Goal: Information Seeking & Learning: Learn about a topic

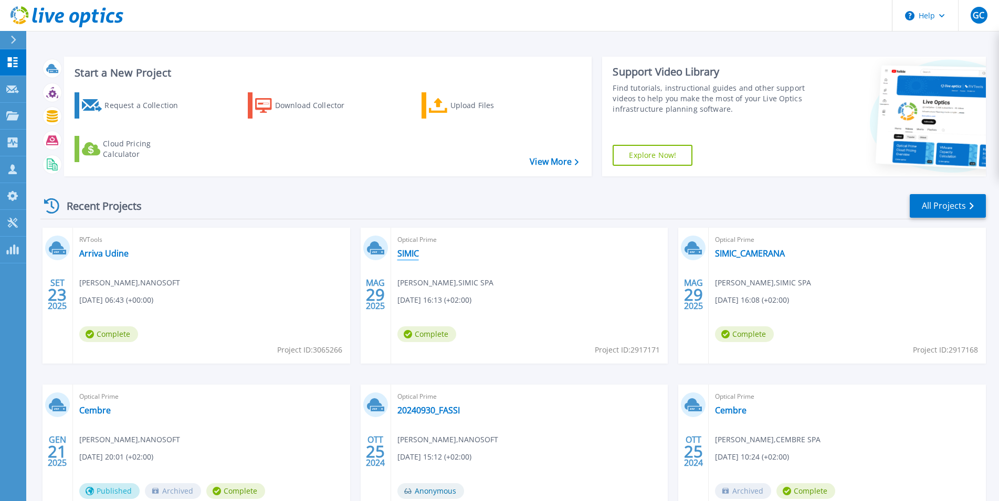
click at [414, 257] on link "SIMIC" at bounding box center [408, 253] width 22 height 10
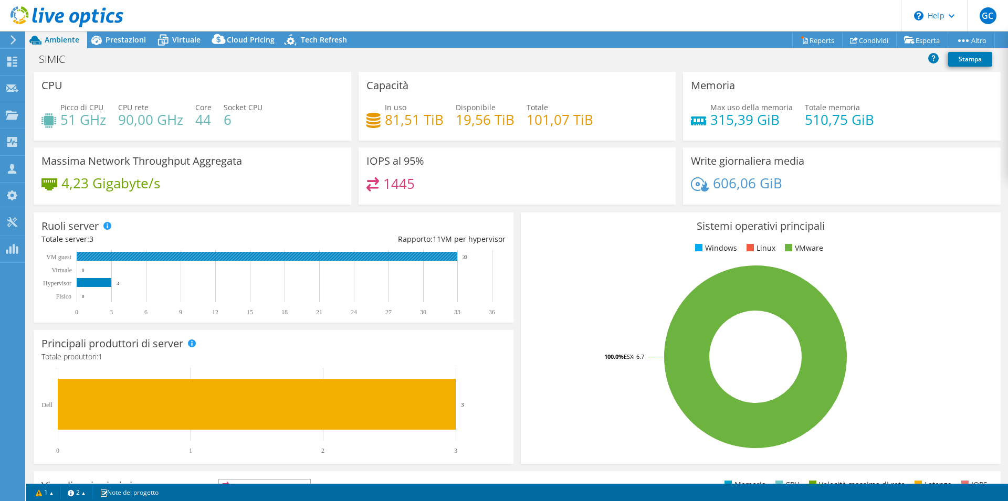
select select "USD"
click at [127, 40] on span "Prestazioni" at bounding box center [126, 40] width 40 height 10
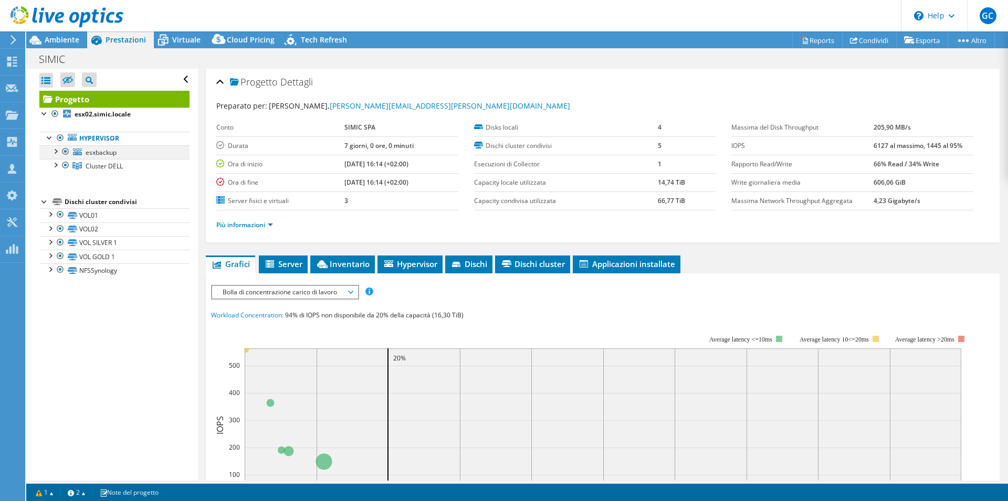
click at [55, 154] on div at bounding box center [55, 150] width 10 height 10
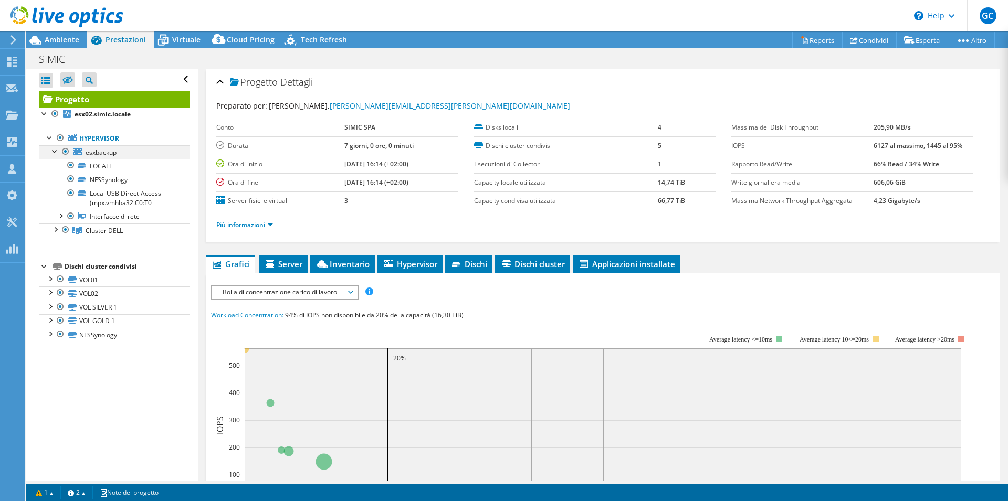
click at [55, 154] on div at bounding box center [55, 150] width 10 height 10
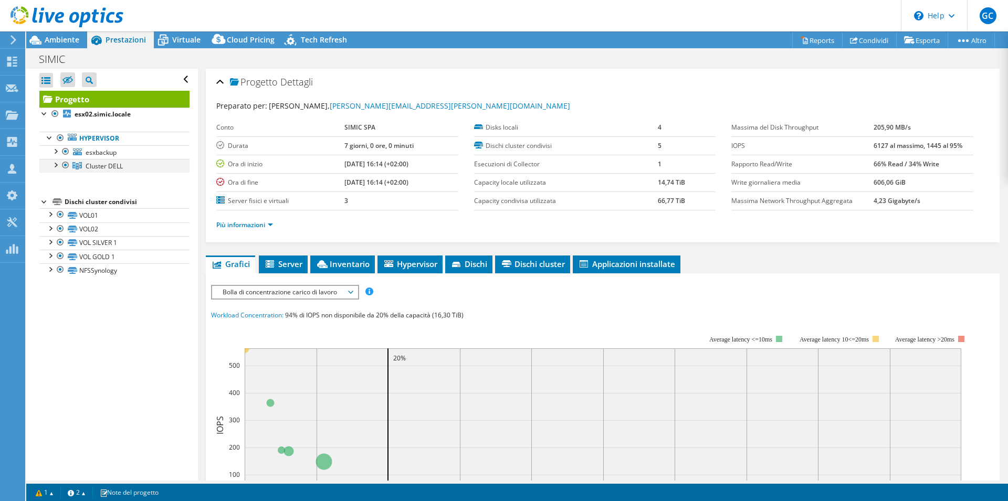
click at [58, 165] on div at bounding box center [55, 164] width 10 height 10
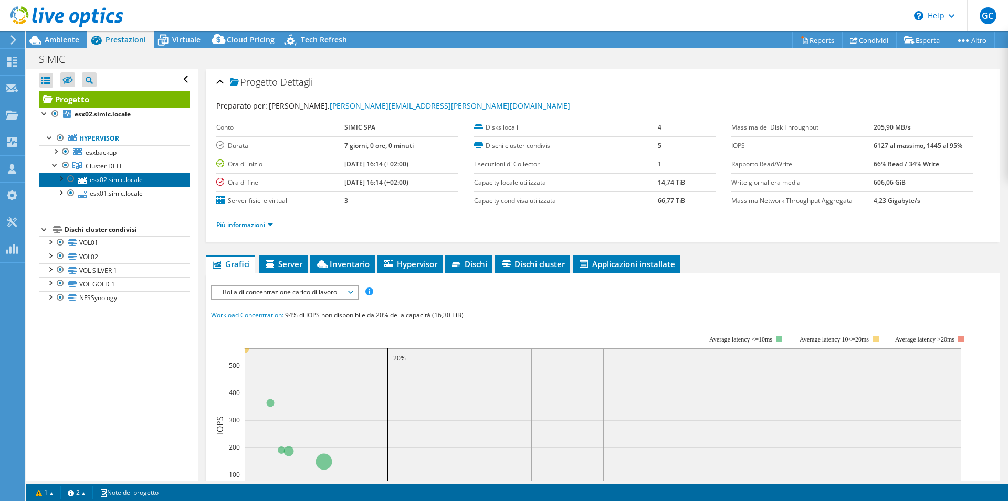
click at [110, 177] on link "esx02.simic.locale" at bounding box center [114, 180] width 150 height 14
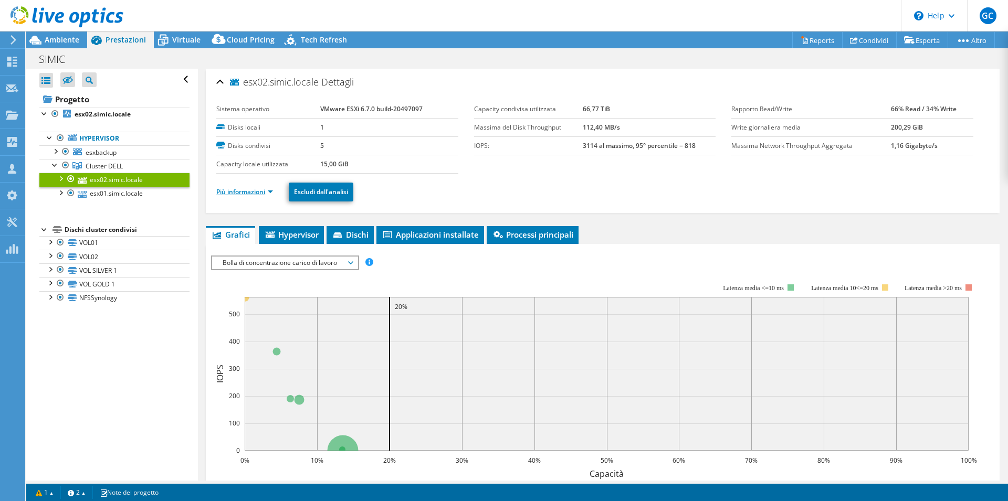
click at [257, 194] on link "Più informazioni" at bounding box center [244, 191] width 57 height 9
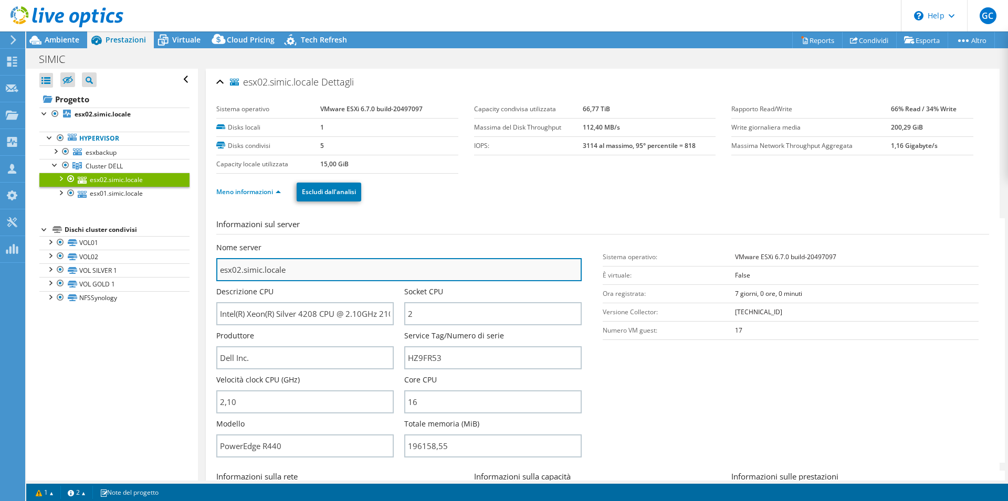
drag, startPoint x: 222, startPoint y: 268, endPoint x: 292, endPoint y: 270, distance: 70.4
click at [292, 270] on input "esx02.simic.locale" at bounding box center [398, 269] width 365 height 23
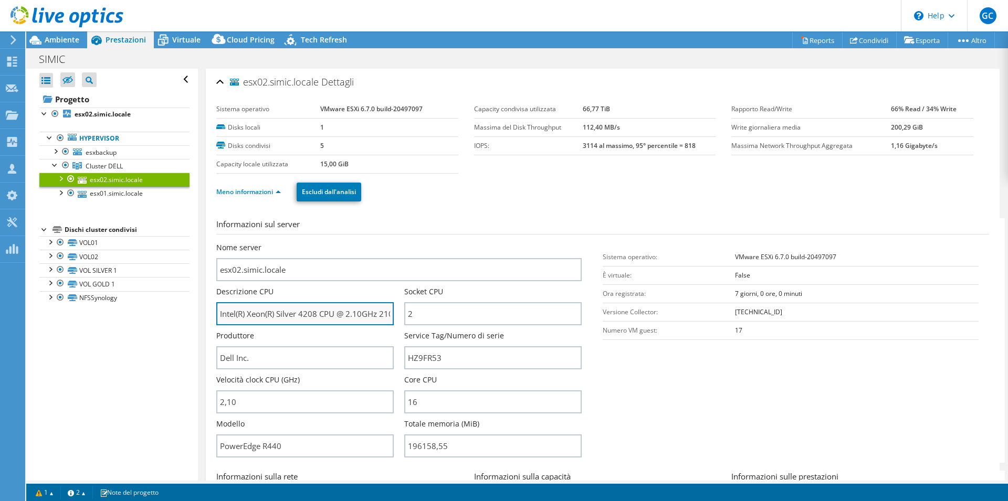
drag, startPoint x: 264, startPoint y: 303, endPoint x: 362, endPoint y: 324, distance: 100.0
click at [348, 320] on input "Intel(R) Xeon(R) Silver 4208 CPU @ 2.10GHz 210 GHz" at bounding box center [304, 313] width 177 height 23
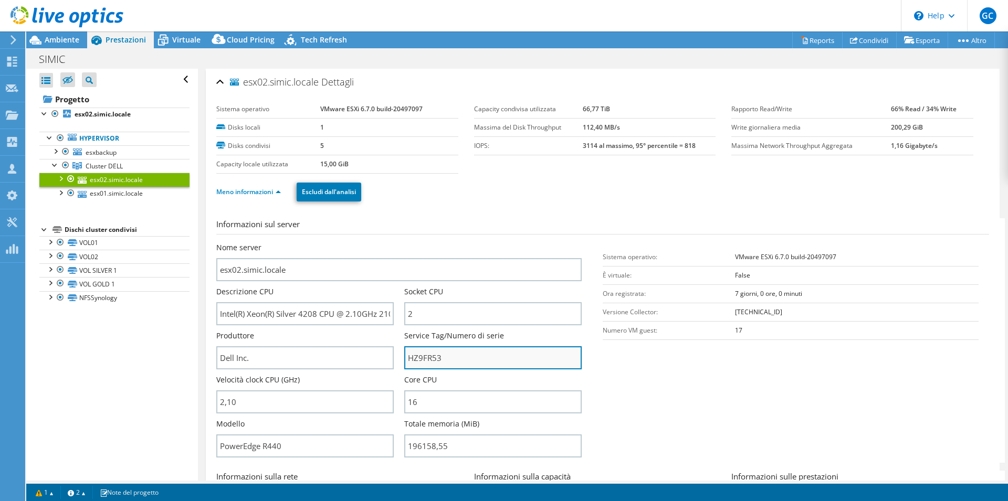
drag, startPoint x: 407, startPoint y: 350, endPoint x: 434, endPoint y: 358, distance: 27.8
click at [434, 357] on input "HZ9FR53" at bounding box center [492, 357] width 177 height 23
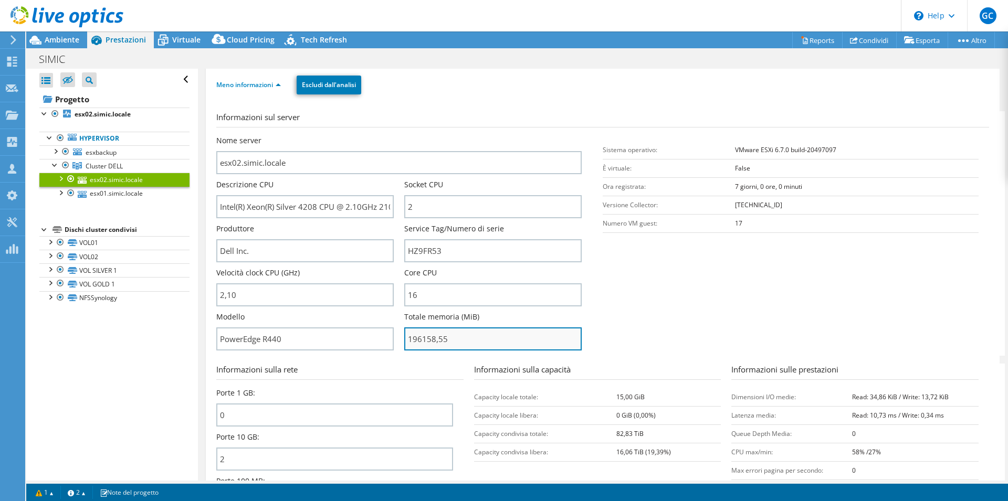
drag, startPoint x: 439, startPoint y: 338, endPoint x: 404, endPoint y: 340, distance: 34.7
click at [412, 340] on input "196158,55" at bounding box center [492, 339] width 177 height 23
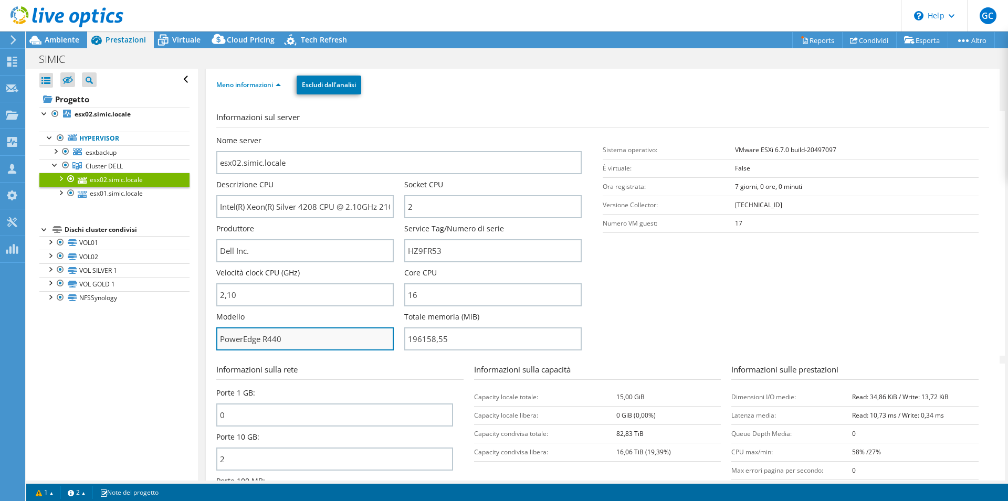
type input "19615855"
drag, startPoint x: 304, startPoint y: 340, endPoint x: 246, endPoint y: 331, distance: 59.0
click at [254, 336] on input "PowerEdge R440" at bounding box center [304, 339] width 177 height 23
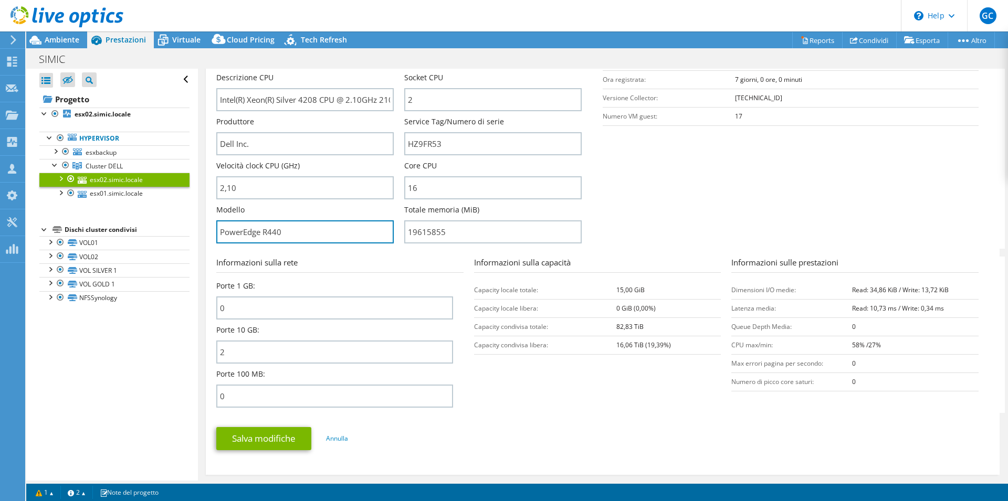
scroll to position [0, 0]
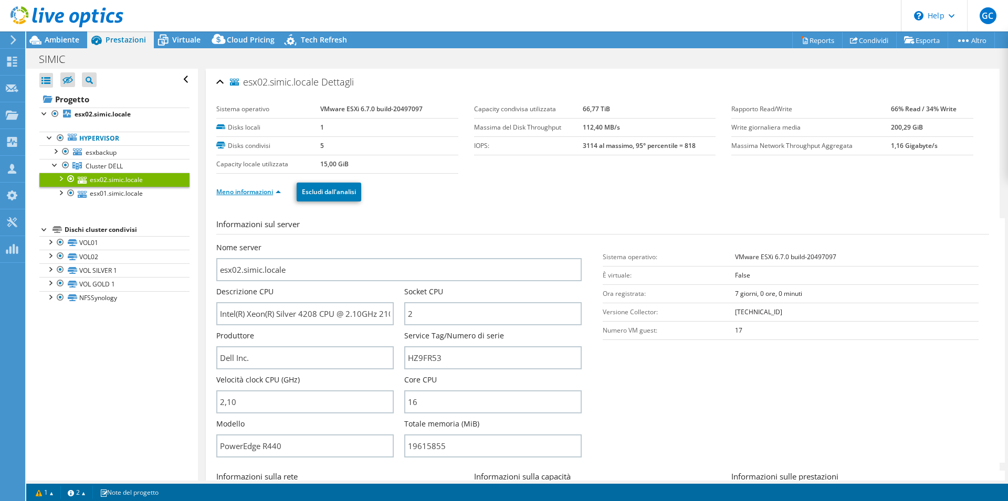
click at [276, 192] on link "Meno informazioni" at bounding box center [248, 191] width 65 height 9
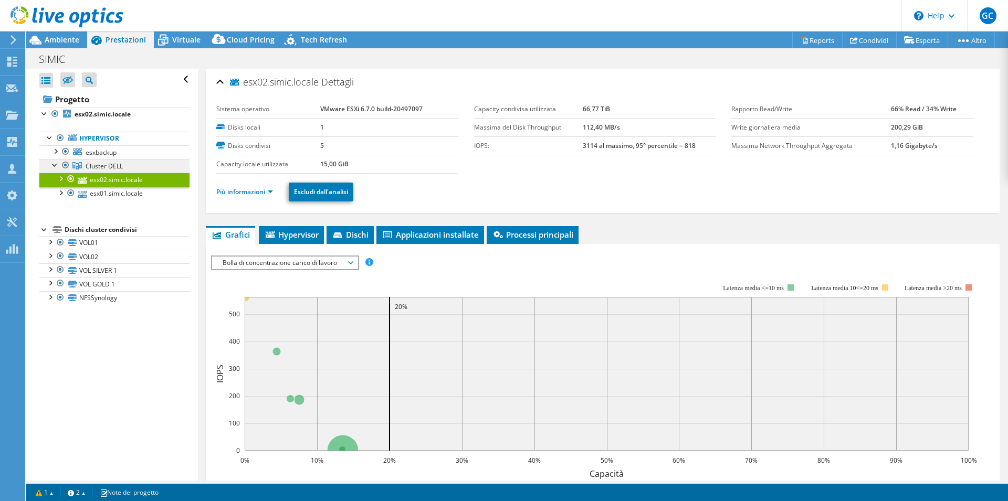
click at [105, 163] on span "Cluster DELL" at bounding box center [104, 166] width 37 height 9
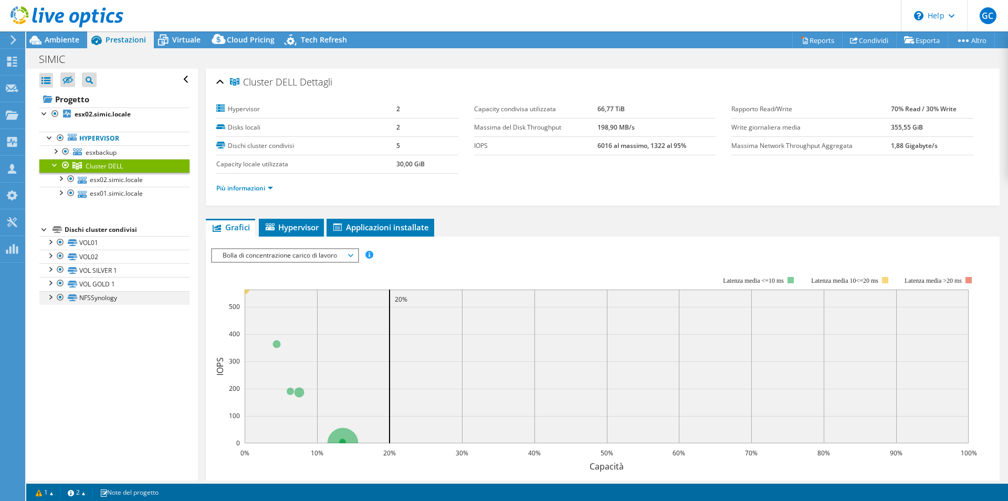
click at [49, 298] on div at bounding box center [50, 296] width 10 height 10
click at [125, 247] on link "VOL01" at bounding box center [114, 243] width 150 height 14
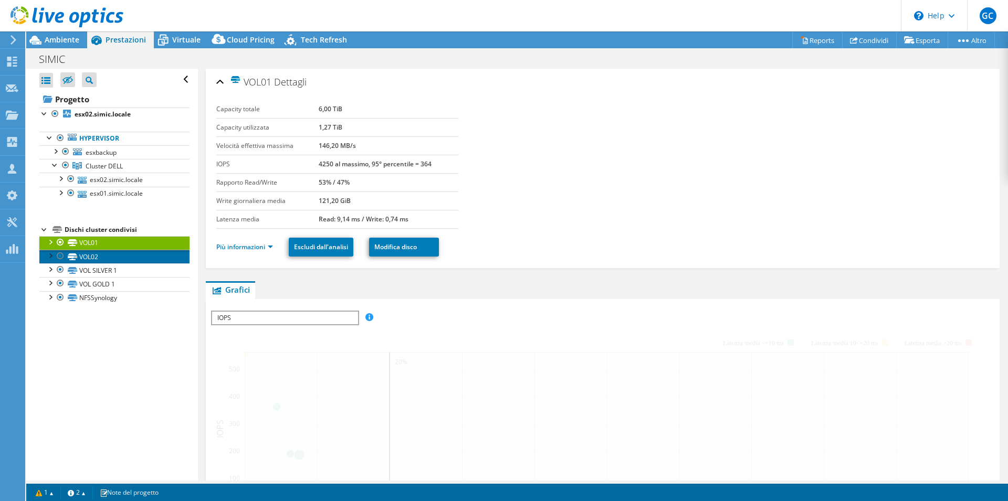
click at [124, 264] on link "VOL02" at bounding box center [114, 257] width 150 height 14
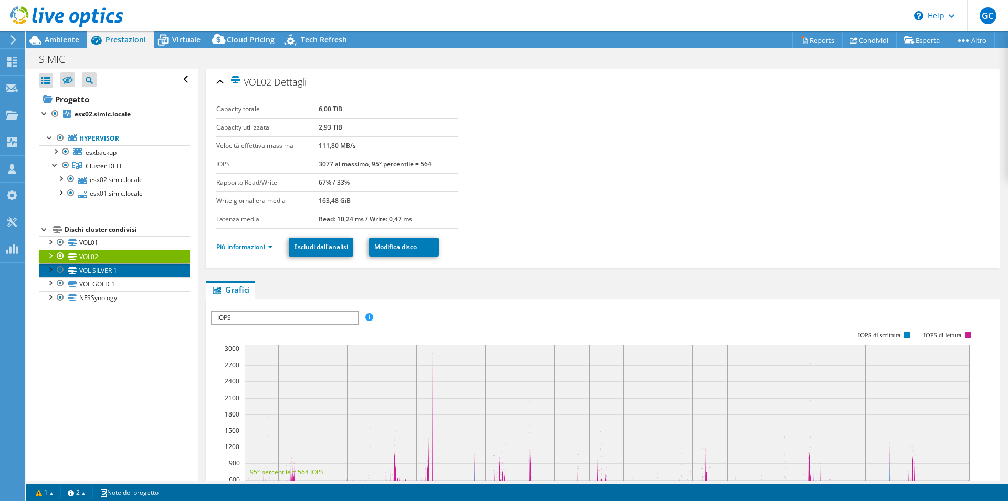
click at [115, 272] on link "VOL SILVER 1" at bounding box center [114, 271] width 150 height 14
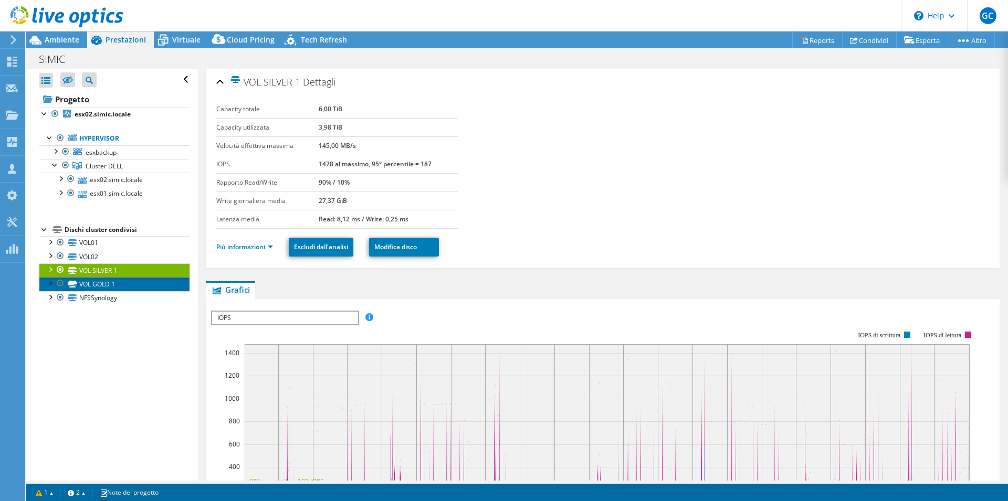
click at [117, 282] on link "VOL GOLD 1" at bounding box center [114, 284] width 150 height 14
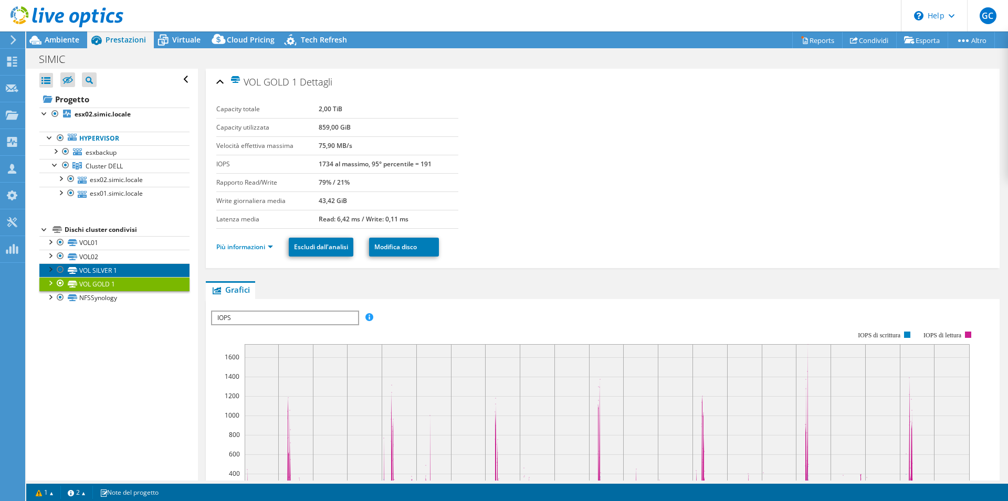
click at [106, 269] on link "VOL SILVER 1" at bounding box center [114, 271] width 150 height 14
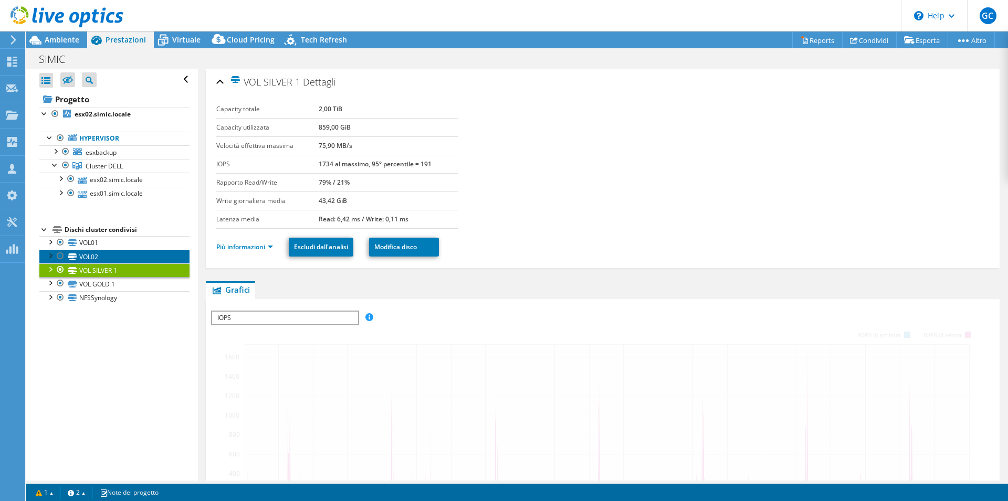
click at [109, 256] on link "VOL02" at bounding box center [114, 257] width 150 height 14
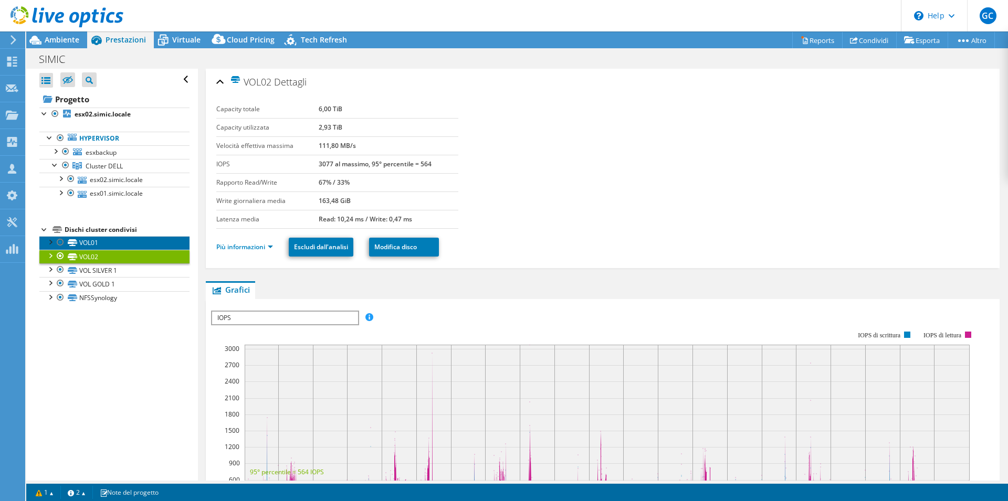
click at [109, 243] on link "VOL01" at bounding box center [114, 243] width 150 height 14
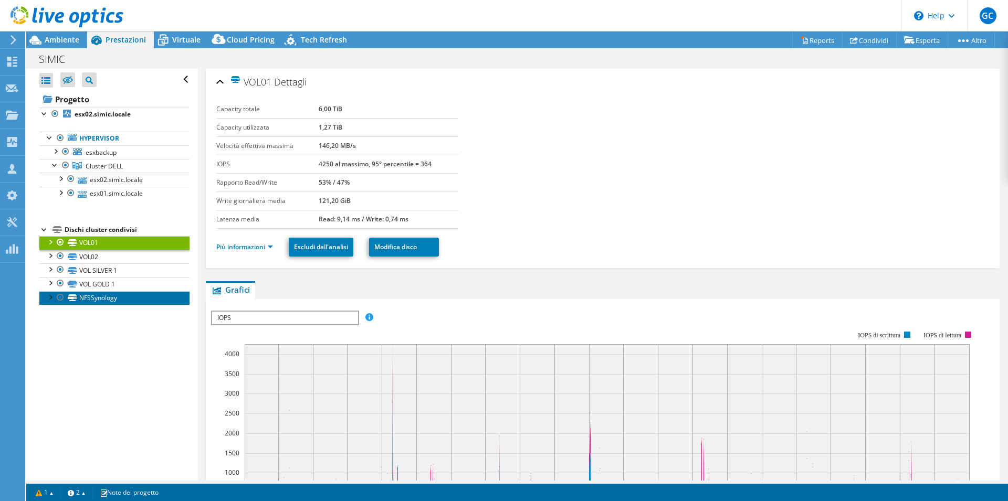
click at [108, 295] on link "NFSSynology" at bounding box center [114, 298] width 150 height 14
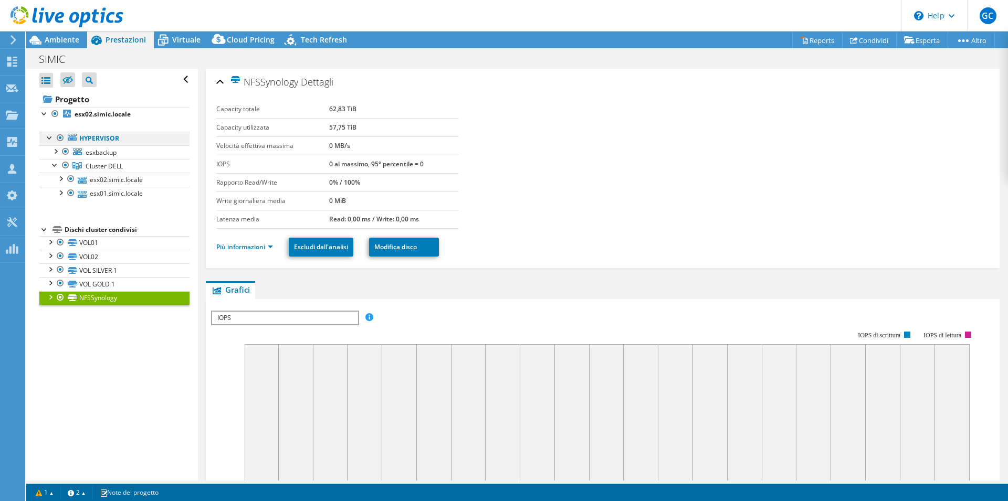
click at [96, 139] on link "Hypervisor" at bounding box center [114, 139] width 150 height 14
click at [100, 164] on span "Cluster DELL" at bounding box center [104, 166] width 37 height 9
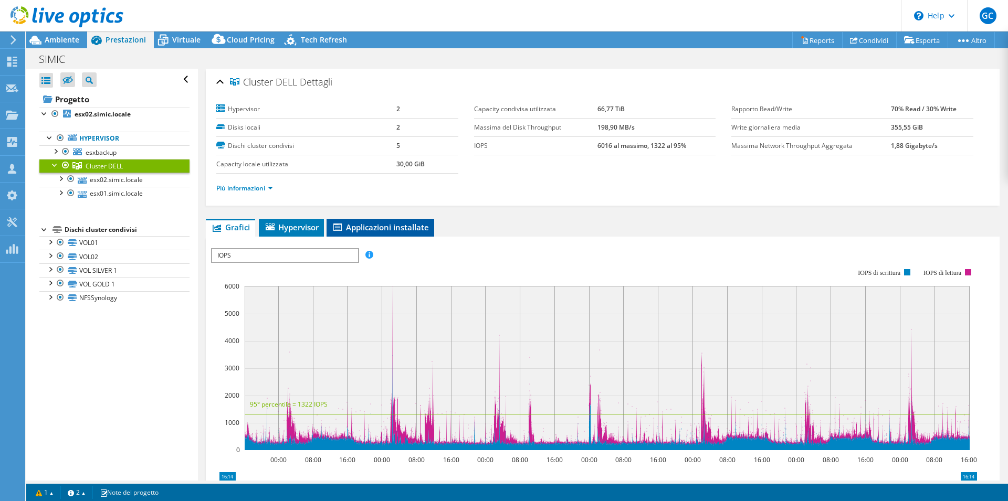
click at [377, 226] on span "Applicazioni installate" at bounding box center [380, 227] width 97 height 10
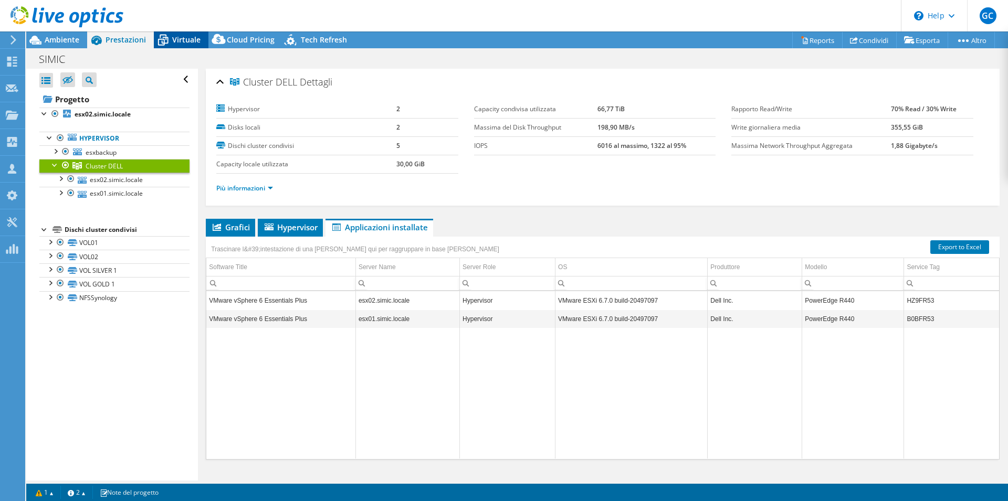
click at [181, 46] on div "Virtuale" at bounding box center [181, 39] width 55 height 17
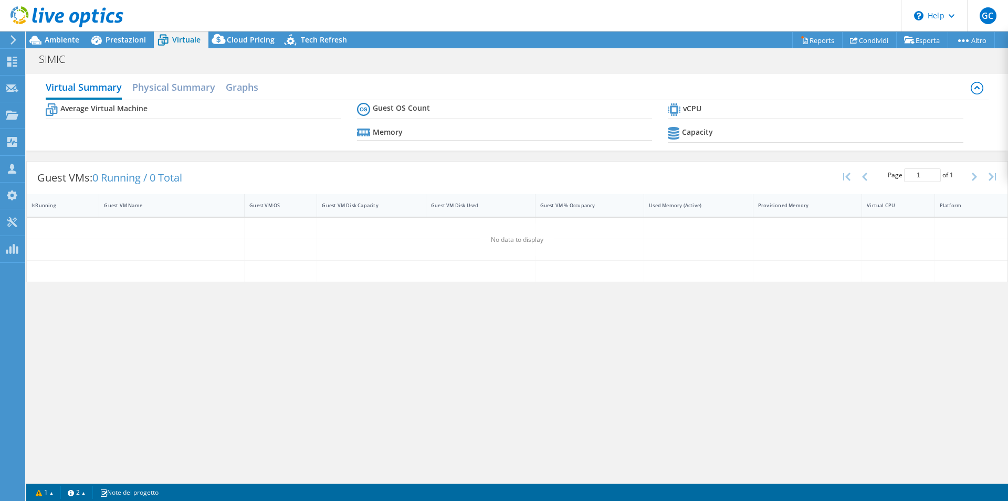
click at [104, 108] on b "Average Virtual Machine" at bounding box center [103, 108] width 87 height 10
click at [118, 40] on span "Prestazioni" at bounding box center [126, 40] width 40 height 10
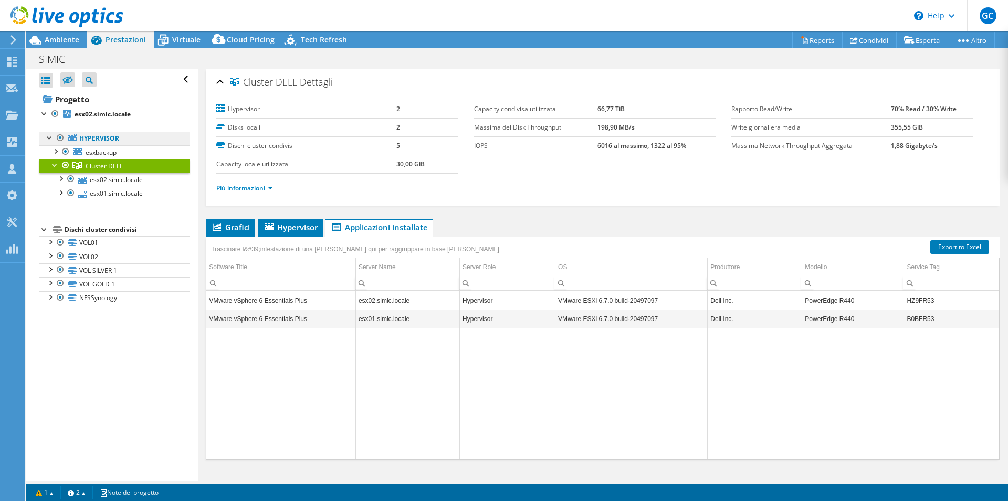
click at [102, 140] on link "Hypervisor" at bounding box center [114, 139] width 150 height 14
click at [150, 139] on link "Hypervisor" at bounding box center [114, 139] width 150 height 14
click at [112, 153] on span "esxbackup" at bounding box center [101, 152] width 31 height 9
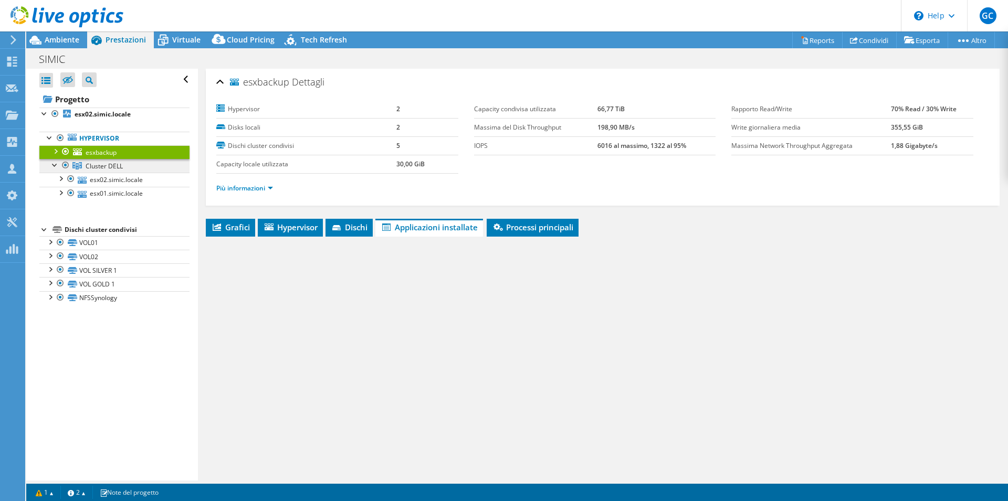
click at [113, 168] on span "Cluster DELL" at bounding box center [104, 166] width 37 height 9
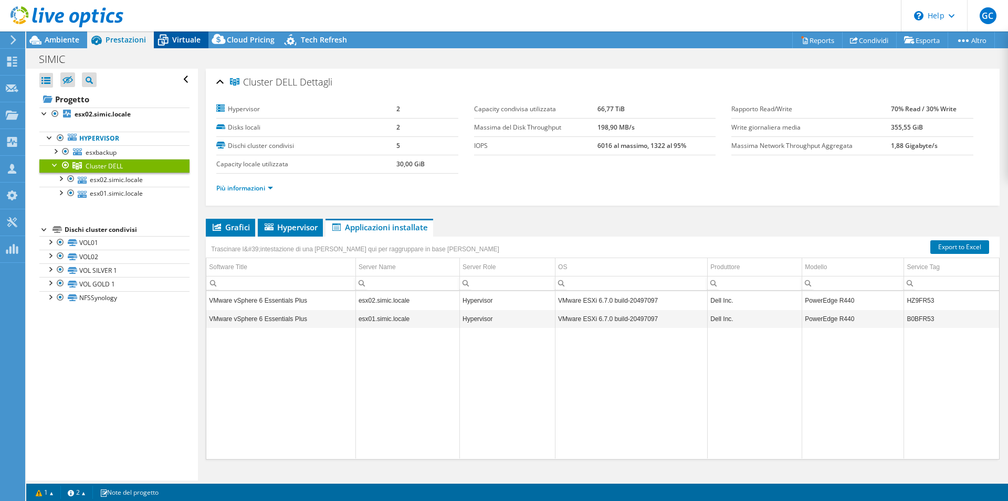
click at [181, 44] on span "Virtuale" at bounding box center [186, 40] width 28 height 10
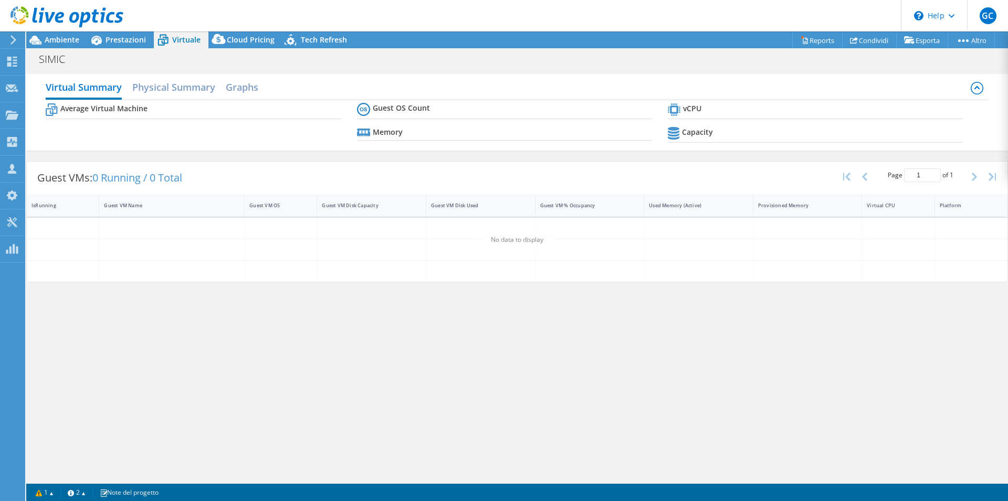
click at [120, 109] on b "Average Virtual Machine" at bounding box center [103, 108] width 87 height 10
click at [973, 88] on icon at bounding box center [977, 88] width 13 height 13
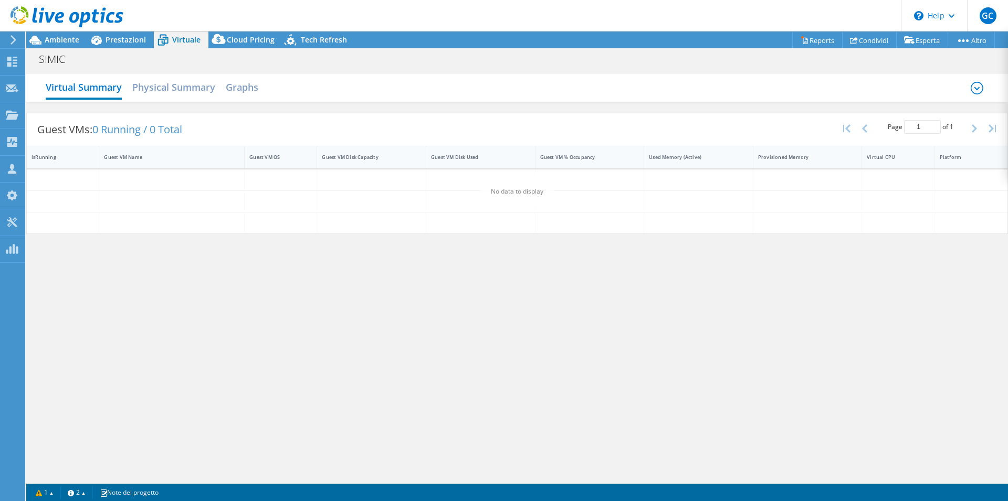
click at [973, 88] on icon at bounding box center [977, 88] width 13 height 13
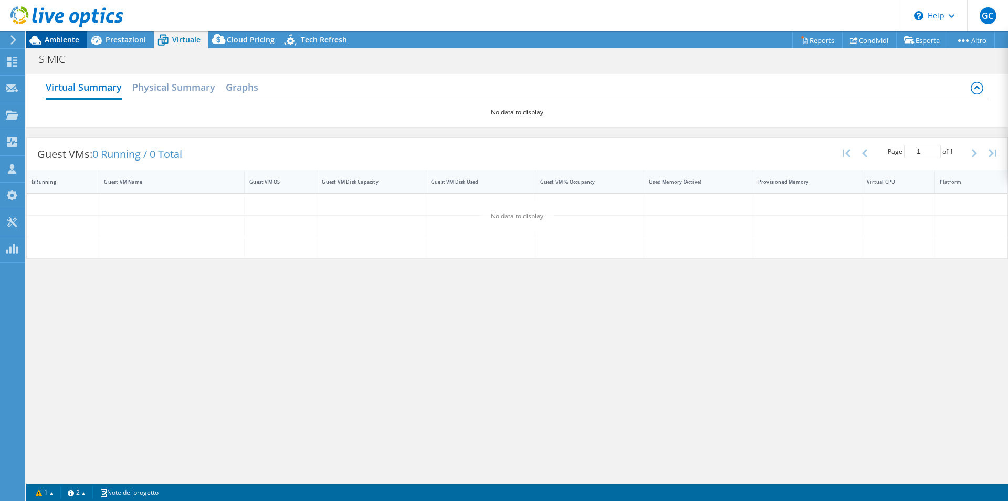
click at [61, 40] on span "Ambiente" at bounding box center [62, 40] width 35 height 10
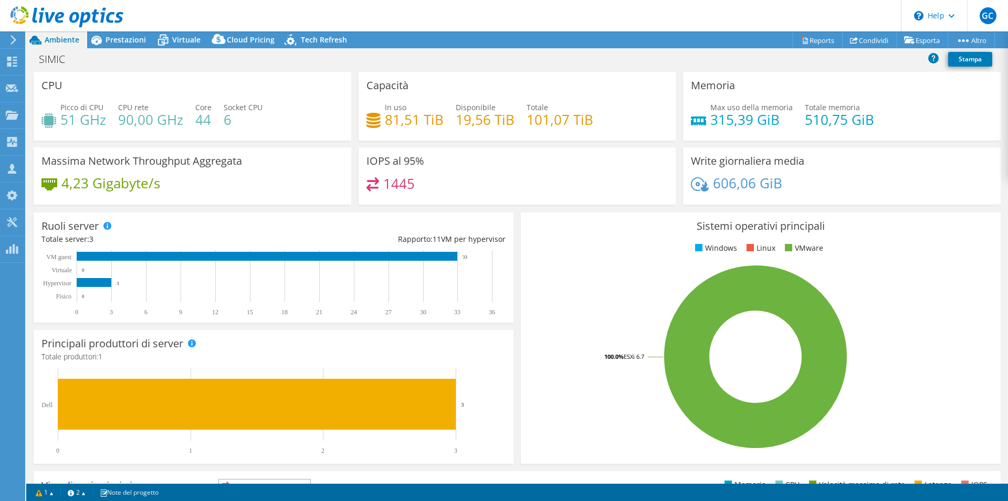
click at [136, 30] on header "GC Partner di canale Gianpiero Ciola g.ciola@nanosoft.it NANOSOFT My Profile Lo…" at bounding box center [504, 15] width 1008 height 31
click at [127, 39] on span "Prestazioni" at bounding box center [126, 40] width 40 height 10
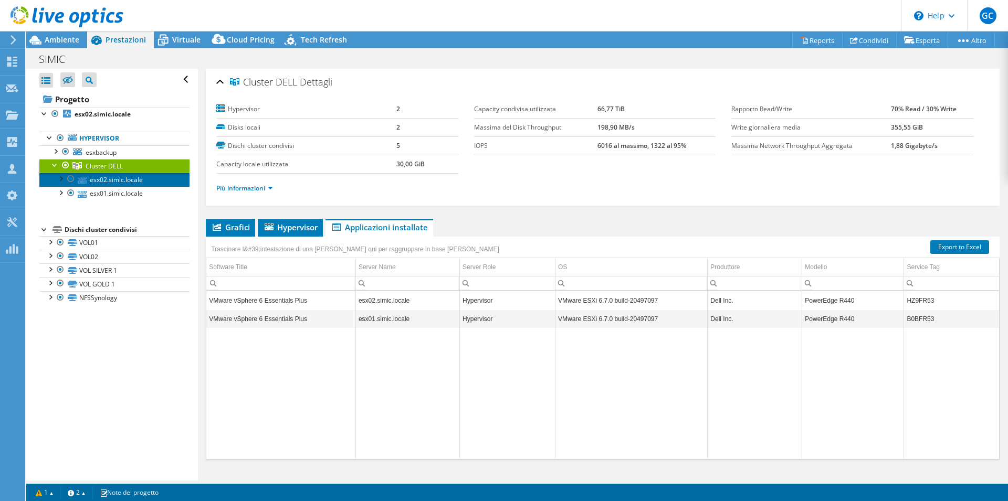
click at [98, 182] on link "esx02.simic.locale" at bounding box center [114, 180] width 150 height 14
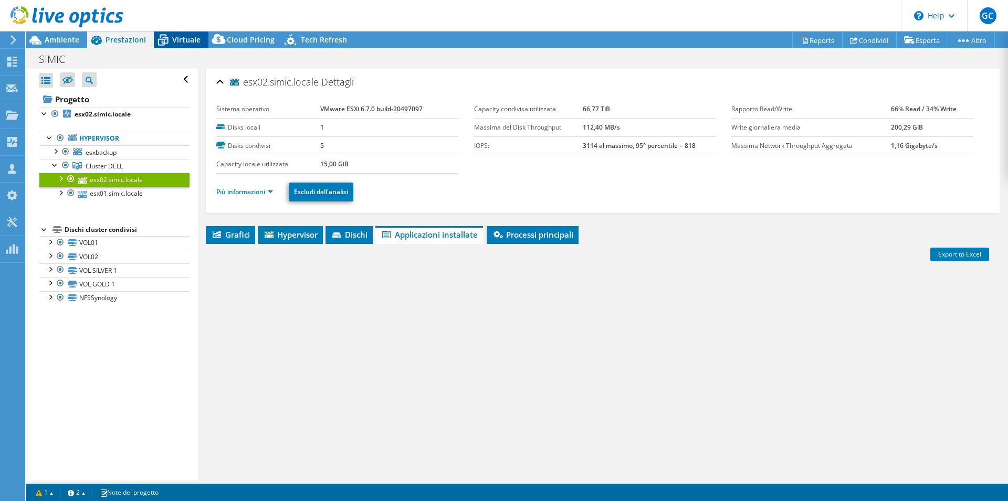
click at [183, 36] on span "Virtuale" at bounding box center [186, 40] width 28 height 10
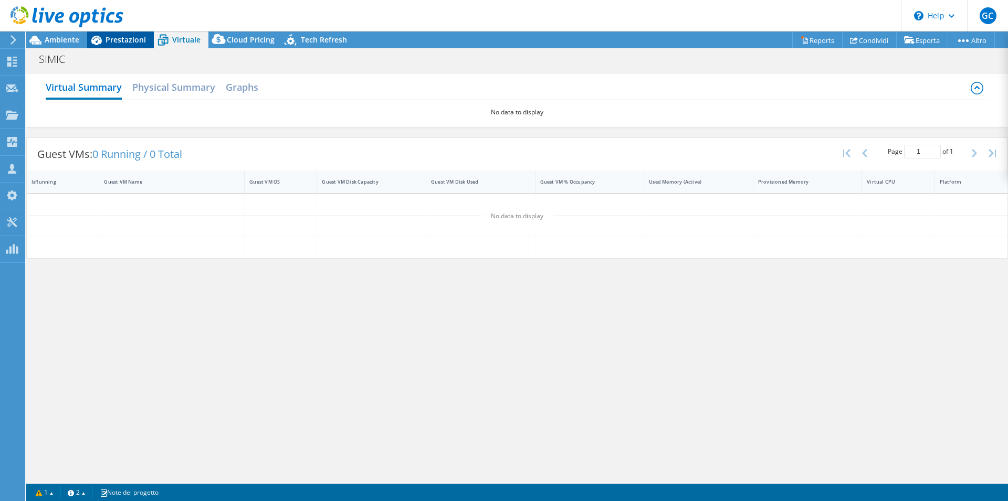
click at [123, 39] on span "Prestazioni" at bounding box center [126, 40] width 40 height 10
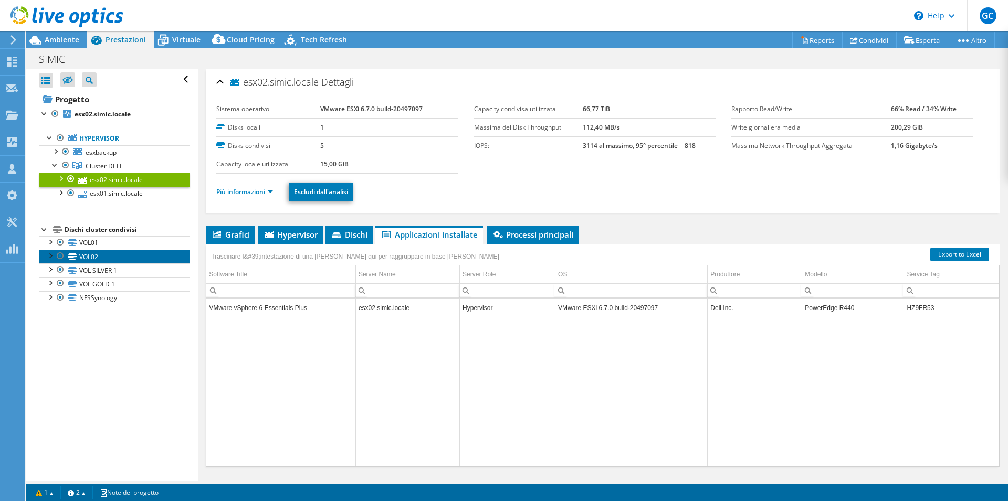
click at [96, 254] on link "VOL02" at bounding box center [114, 257] width 150 height 14
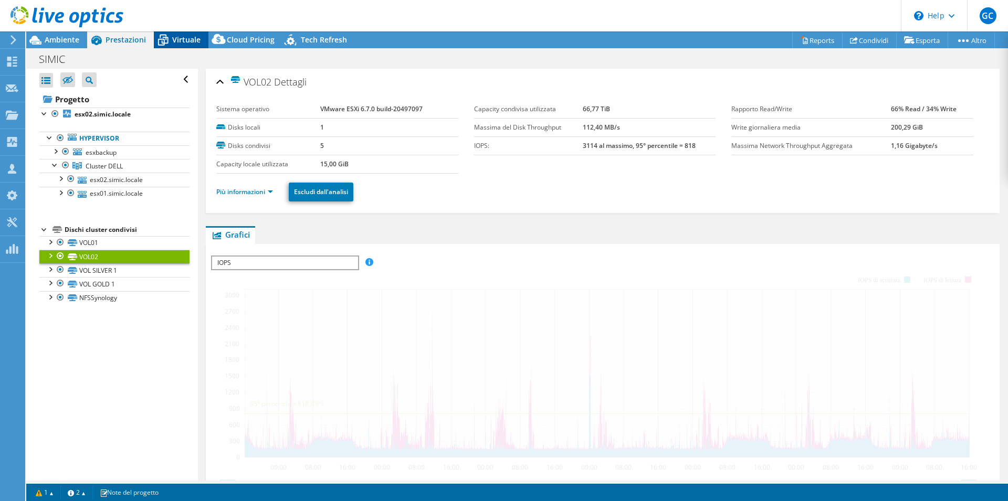
click at [177, 36] on span "Virtuale" at bounding box center [186, 40] width 28 height 10
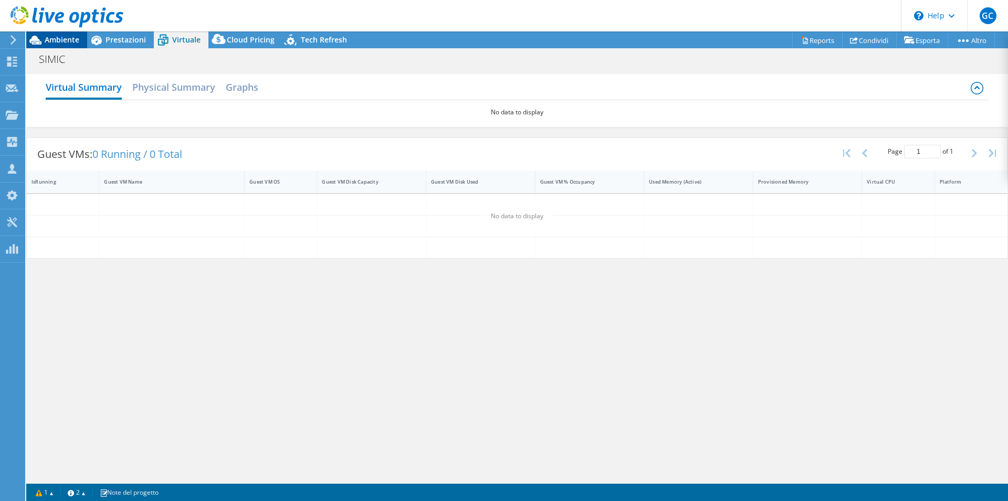
click at [52, 38] on span "Ambiente" at bounding box center [62, 40] width 35 height 10
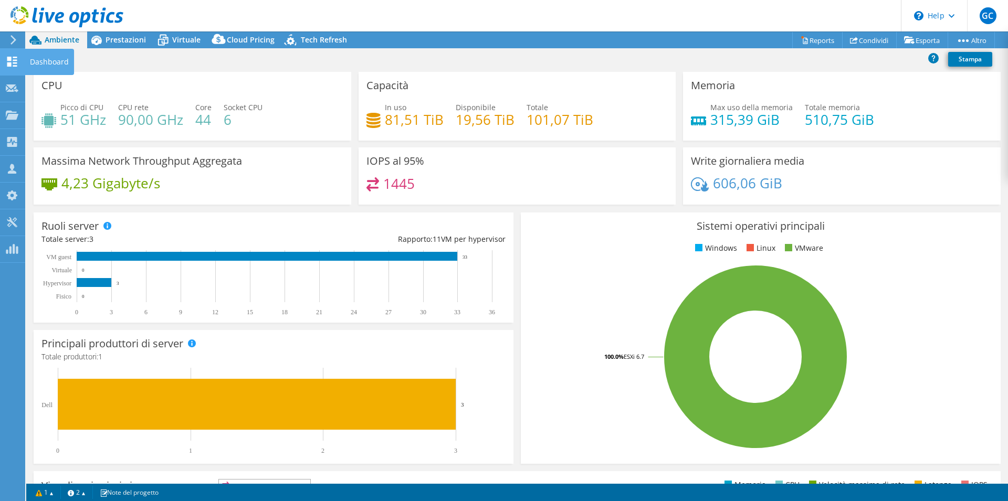
click at [10, 61] on use at bounding box center [12, 62] width 10 height 10
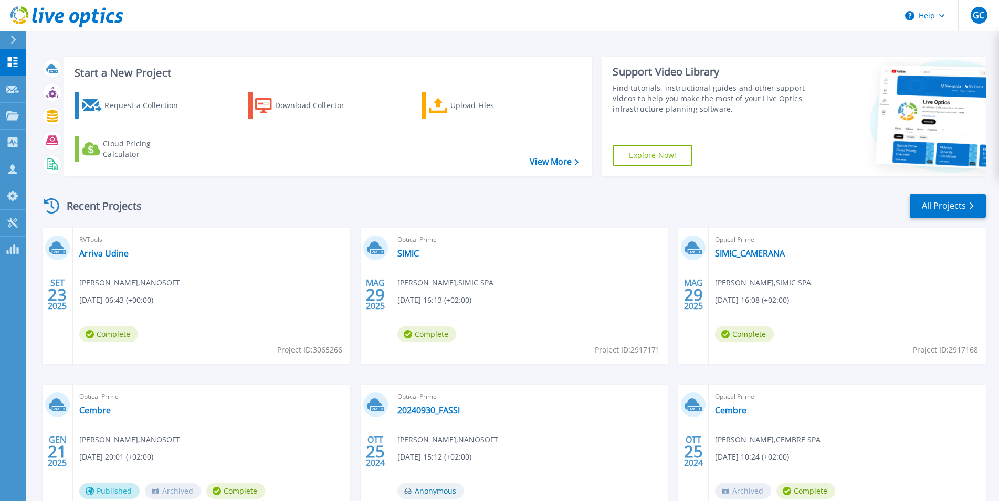
scroll to position [54, 0]
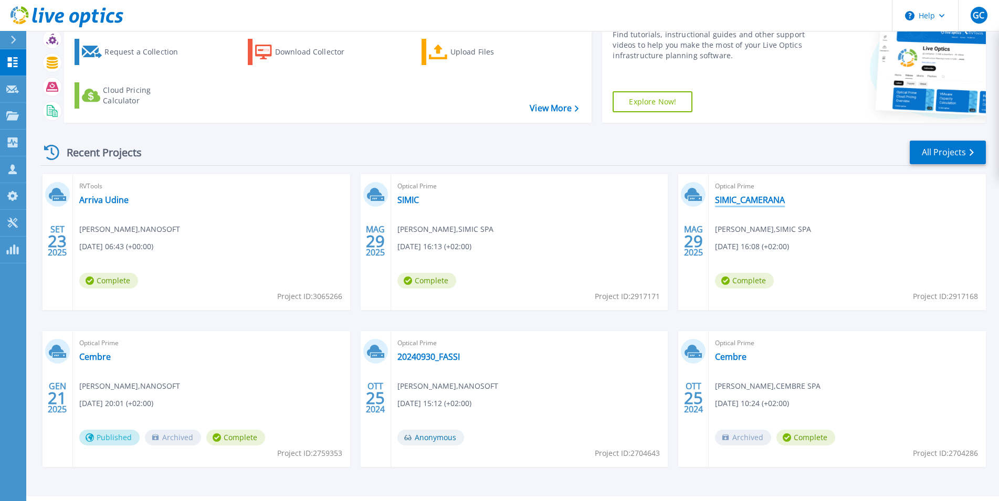
click at [757, 198] on link "SIMIC_CAMERANA" at bounding box center [750, 200] width 70 height 10
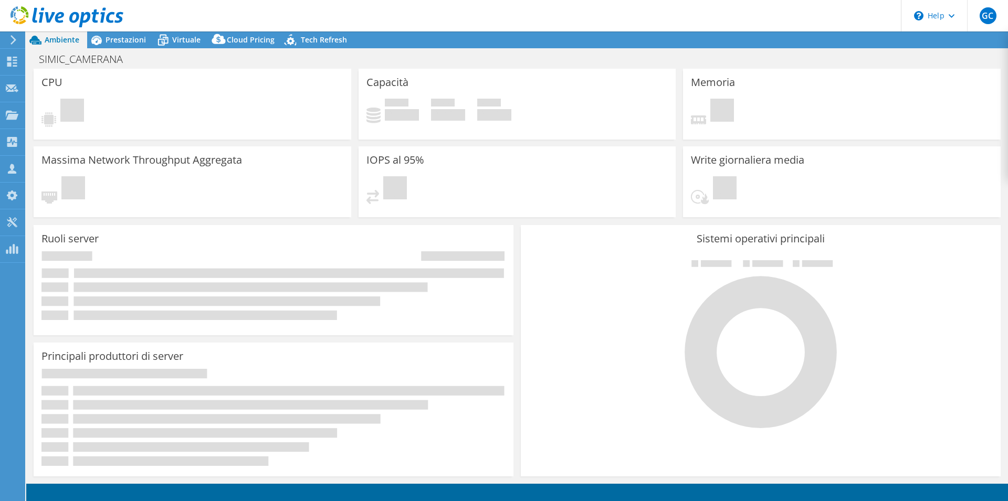
select select "USD"
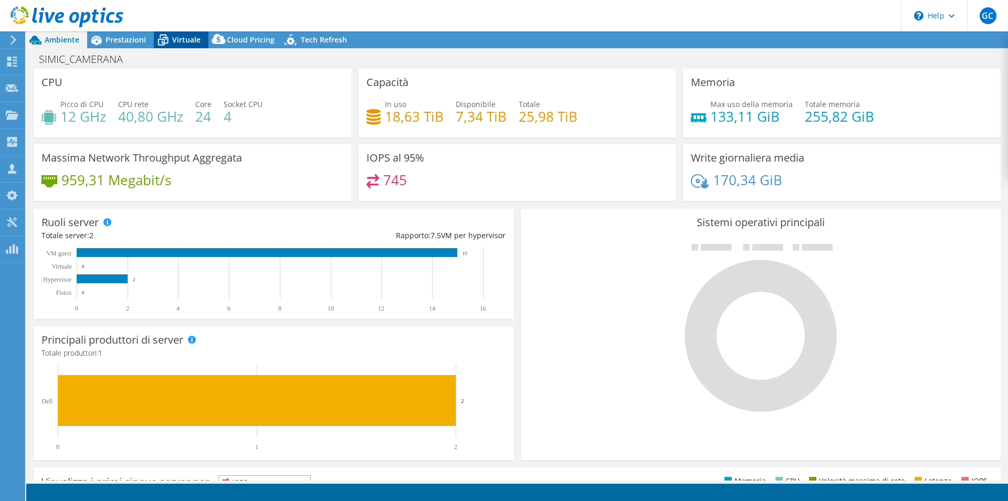
click at [181, 36] on span "Virtuale" at bounding box center [186, 40] width 28 height 10
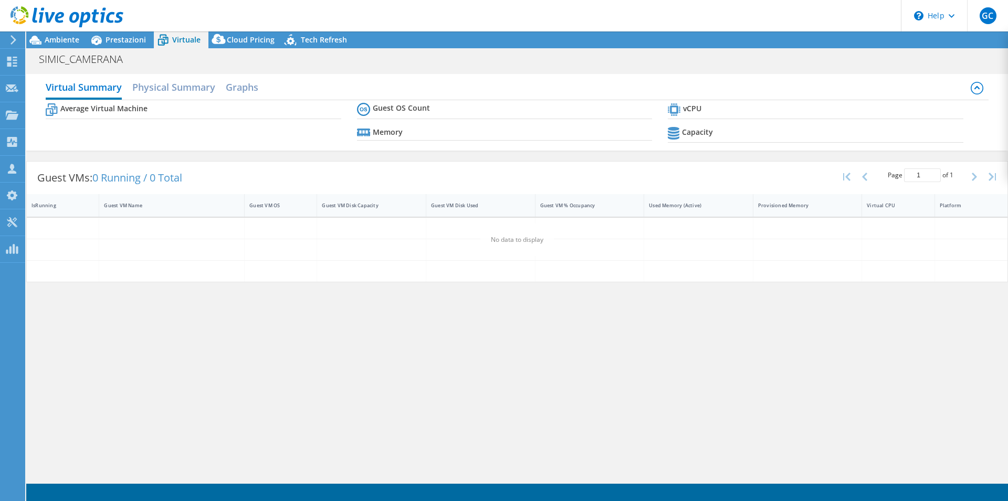
click at [184, 40] on span "Virtuale" at bounding box center [186, 40] width 28 height 10
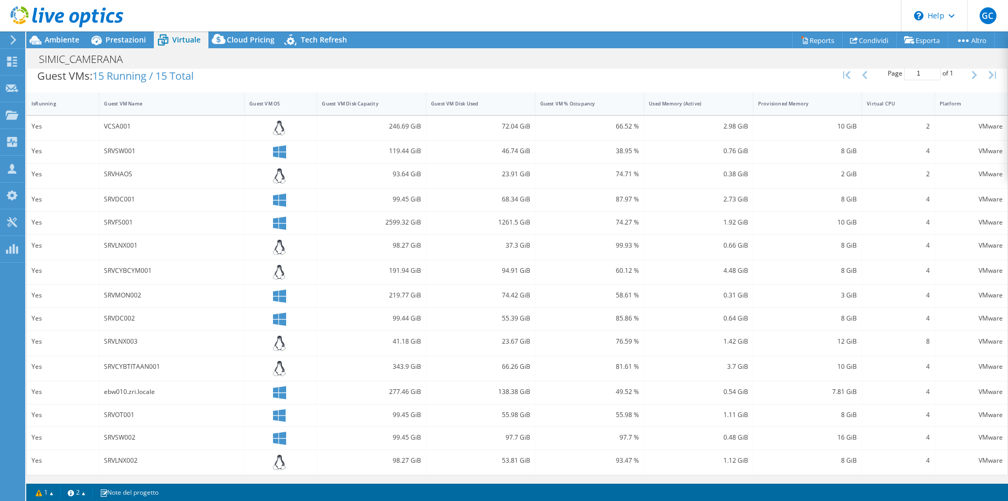
scroll to position [109, 0]
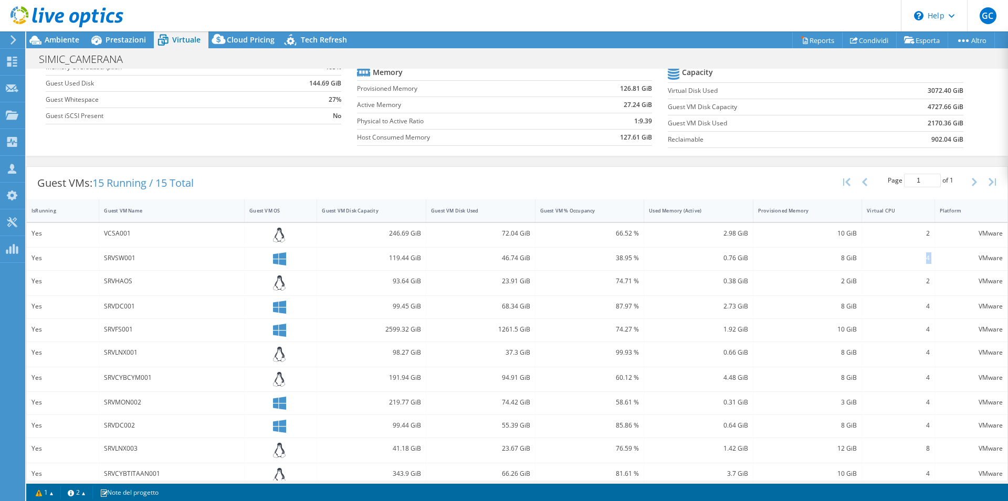
drag, startPoint x: 929, startPoint y: 262, endPoint x: 858, endPoint y: 264, distance: 70.9
click at [935, 264] on div "VMware" at bounding box center [971, 259] width 72 height 23
drag, startPoint x: 869, startPoint y: 259, endPoint x: 897, endPoint y: 259, distance: 27.8
click at [863, 259] on div "8 GiB" at bounding box center [807, 259] width 109 height 23
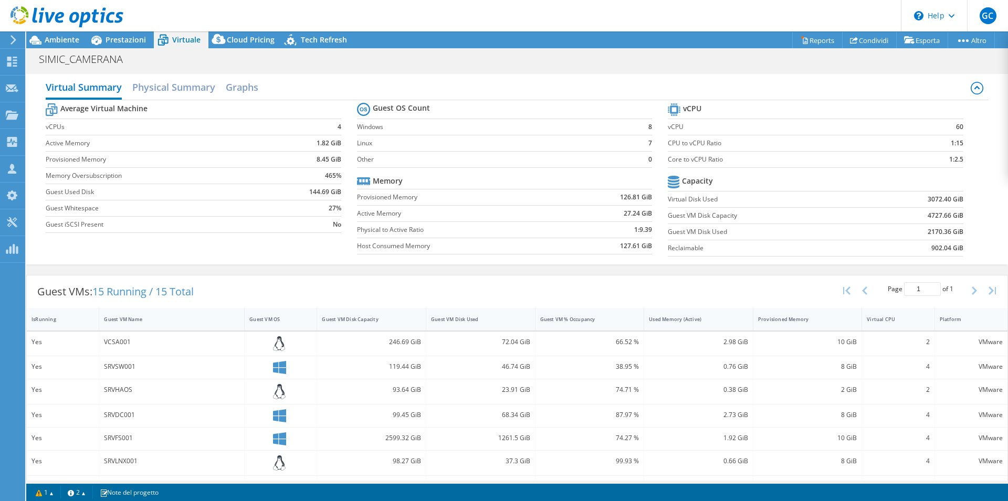
scroll to position [54, 0]
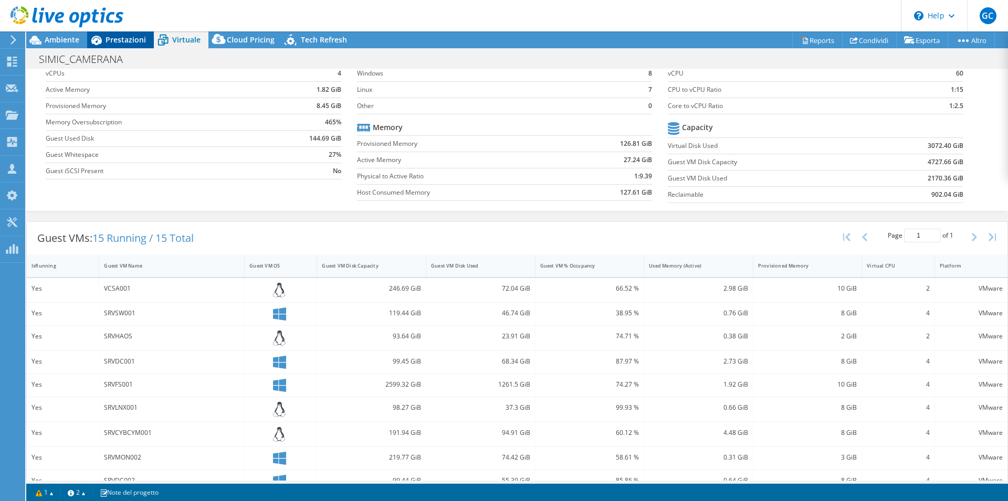
click at [117, 43] on span "Prestazioni" at bounding box center [126, 40] width 40 height 10
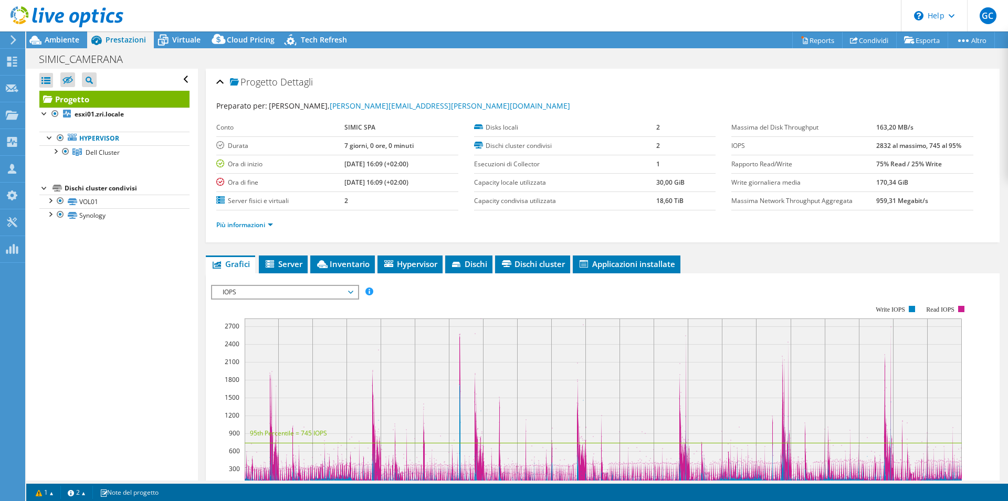
scroll to position [0, 0]
click at [89, 149] on span "Dell Cluster" at bounding box center [103, 152] width 34 height 9
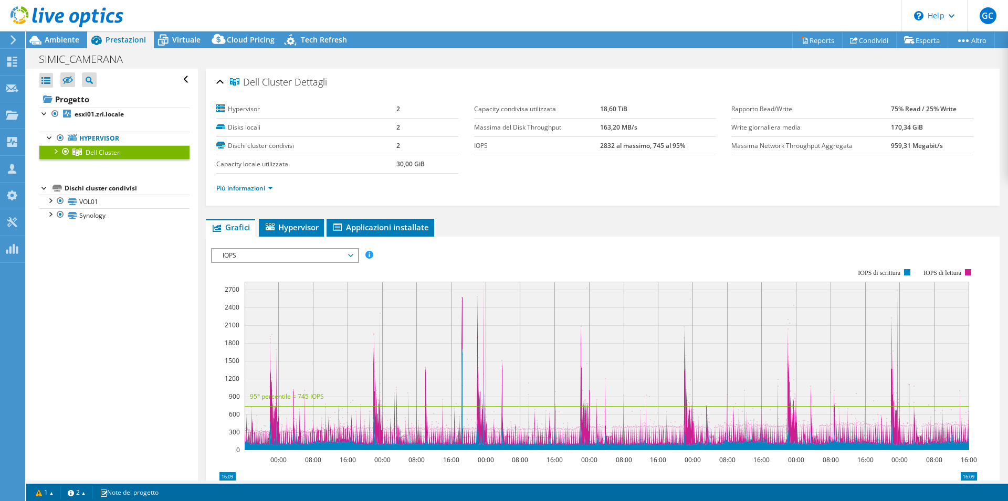
click at [270, 257] on span "IOPS" at bounding box center [284, 255] width 135 height 13
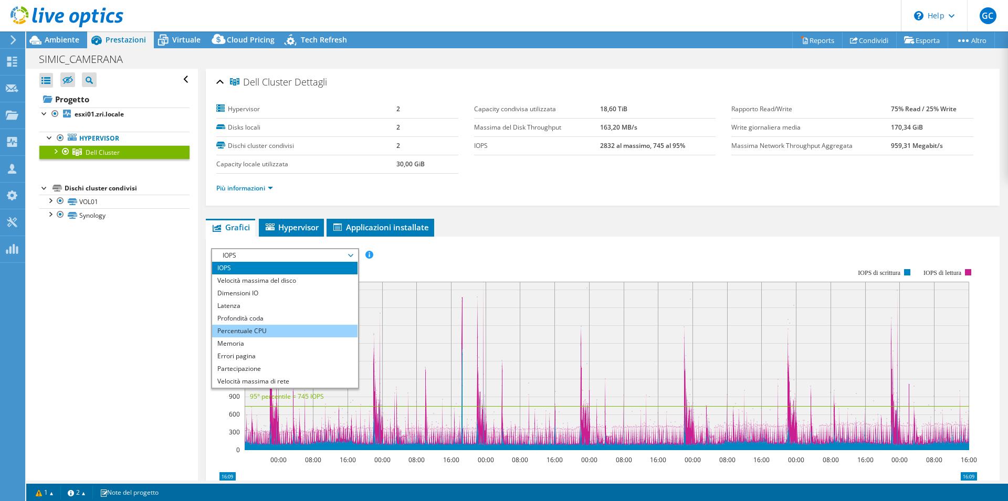
click at [259, 329] on li "Percentuale CPU" at bounding box center [284, 331] width 145 height 13
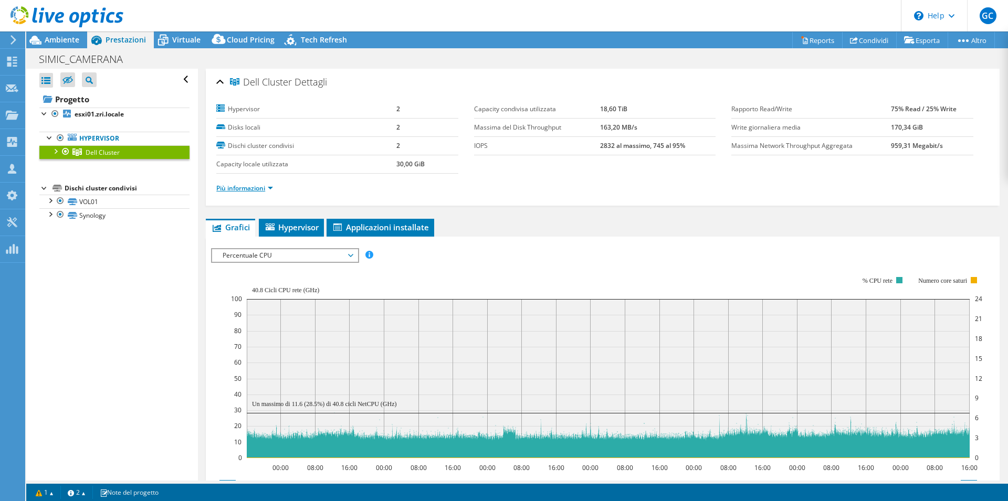
click at [257, 191] on link "Più informazioni" at bounding box center [244, 188] width 57 height 9
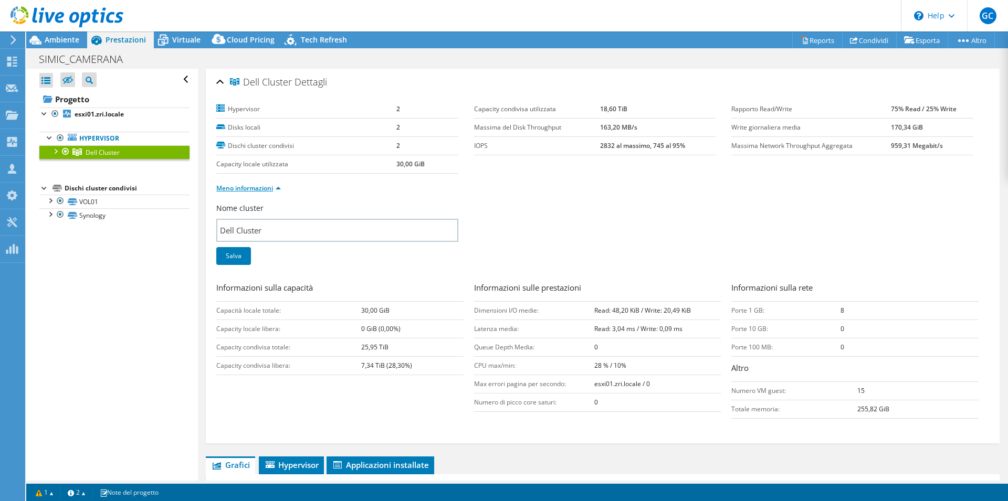
click at [257, 191] on link "Meno informazioni" at bounding box center [248, 188] width 65 height 9
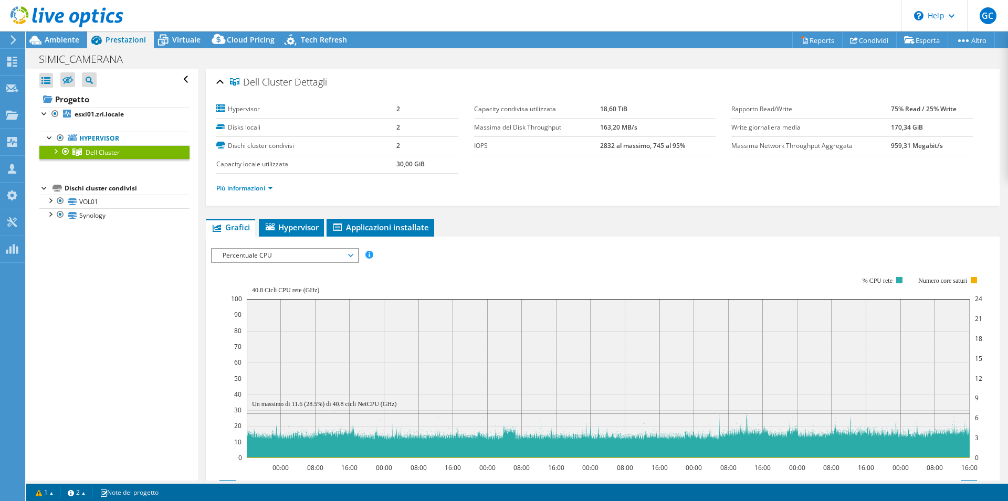
click at [304, 259] on span "Percentuale CPU" at bounding box center [284, 255] width 135 height 13
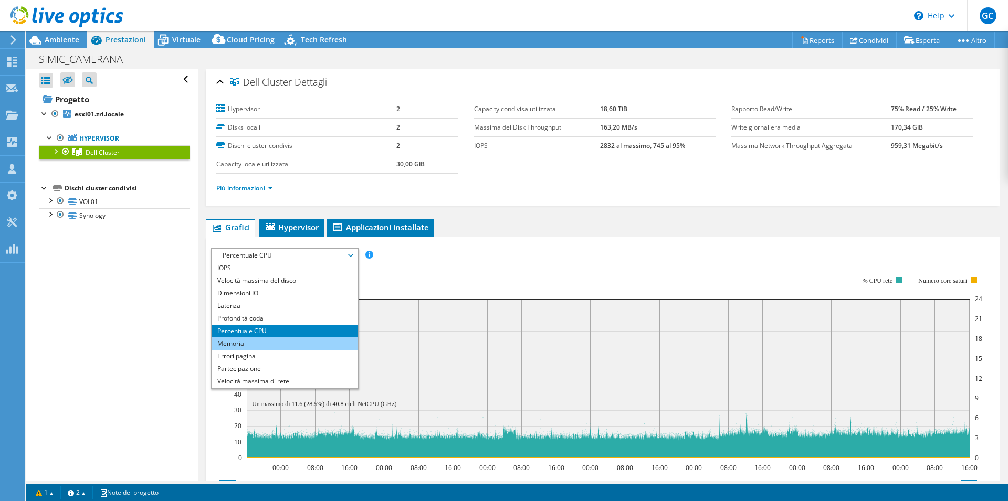
click at [290, 342] on li "Memoria" at bounding box center [284, 344] width 145 height 13
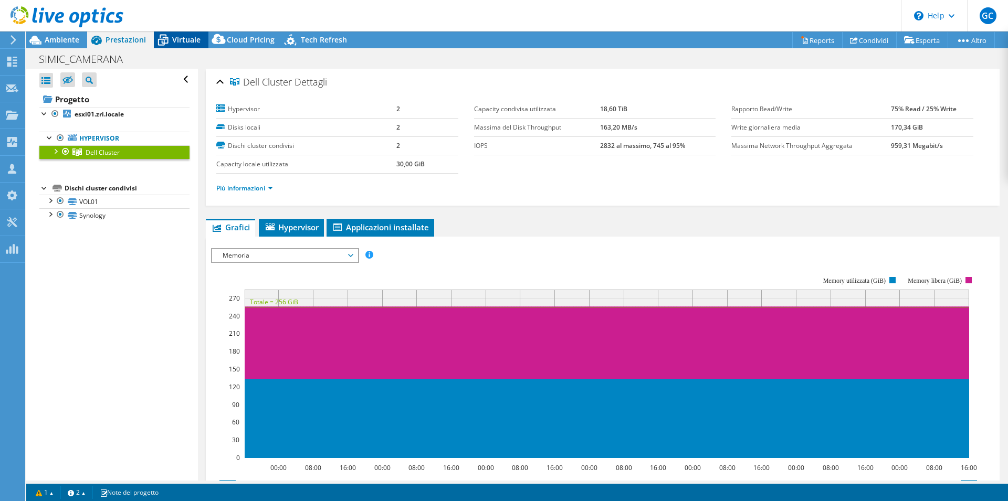
click at [179, 39] on span "Virtuale" at bounding box center [186, 40] width 28 height 10
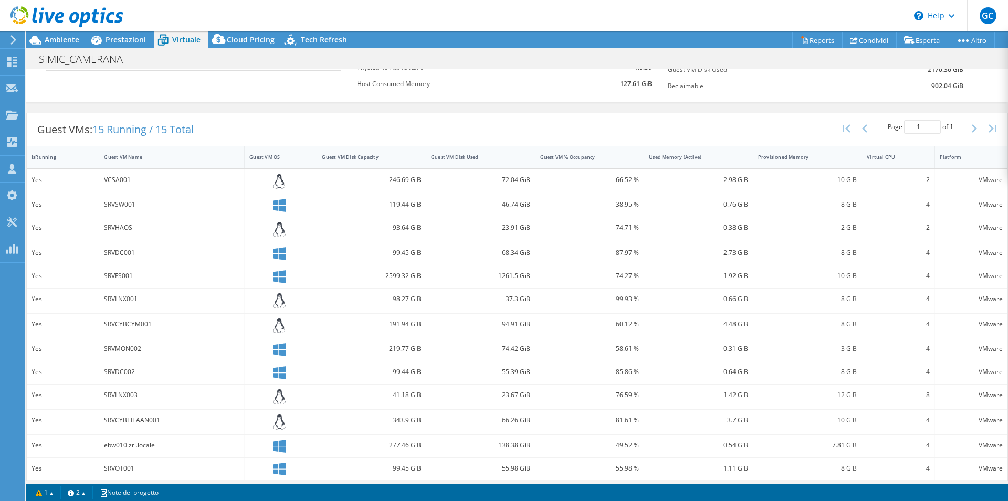
scroll to position [216, 0]
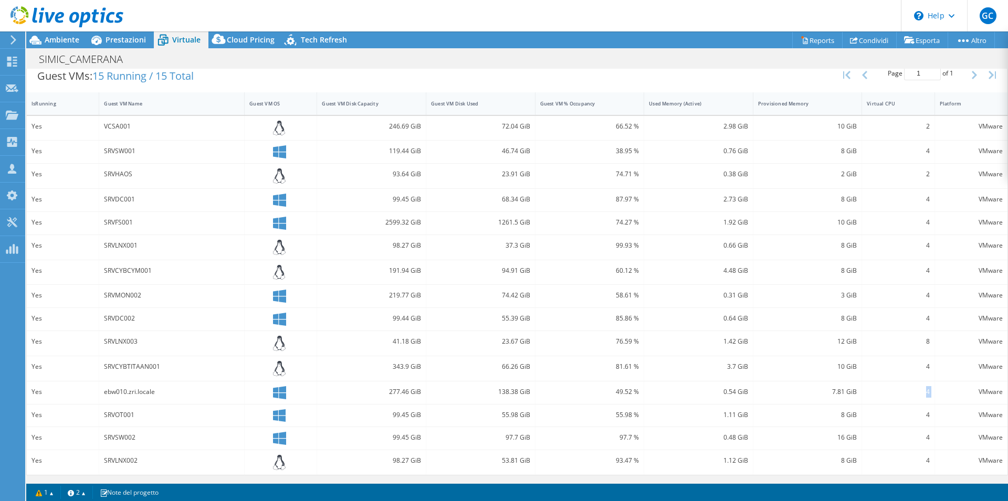
drag, startPoint x: 923, startPoint y: 395, endPoint x: 854, endPoint y: 384, distance: 70.1
click at [935, 384] on div "VMware" at bounding box center [971, 393] width 72 height 23
drag, startPoint x: 842, startPoint y: 364, endPoint x: 378, endPoint y: 125, distance: 521.7
click at [753, 356] on div "10 GiB" at bounding box center [807, 368] width 109 height 25
click at [420, 261] on div "191.94 GiB" at bounding box center [371, 272] width 109 height 25
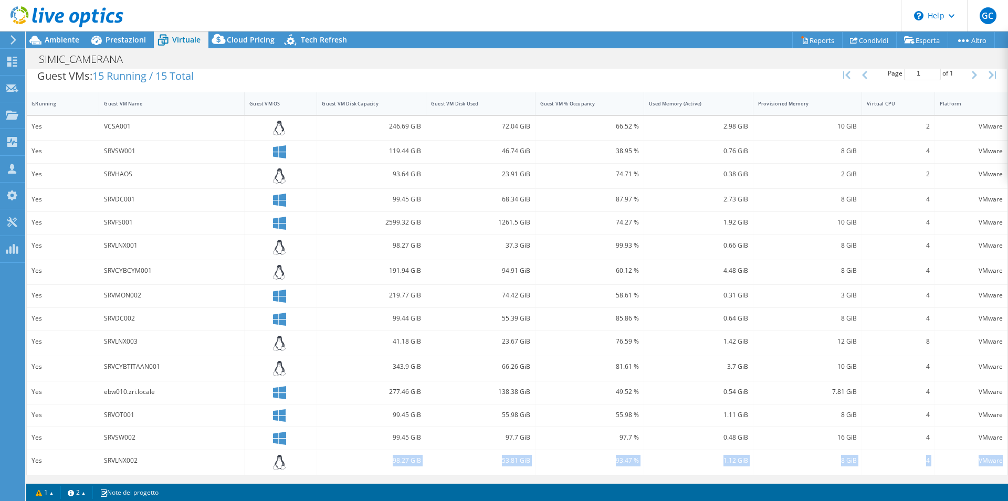
drag, startPoint x: 384, startPoint y: 293, endPoint x: 994, endPoint y: 465, distance: 633.6
click at [426, 308] on div "219.77 GiB" at bounding box center [371, 296] width 109 height 23
click at [794, 419] on div "8 GiB" at bounding box center [807, 415] width 99 height 12
